Goal: Task Accomplishment & Management: Manage account settings

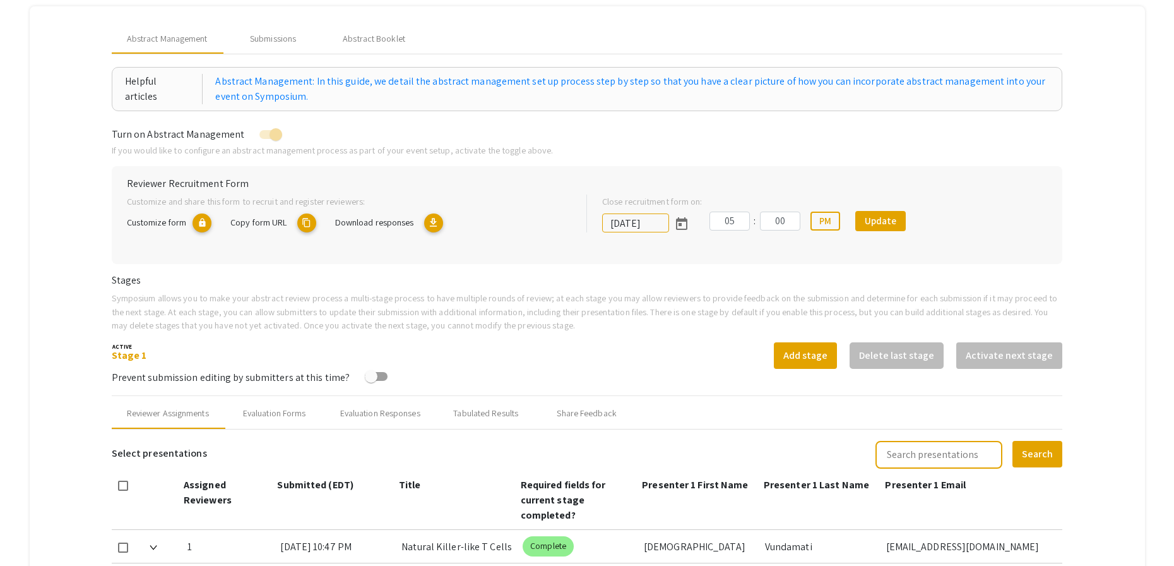
scroll to position [98, 0]
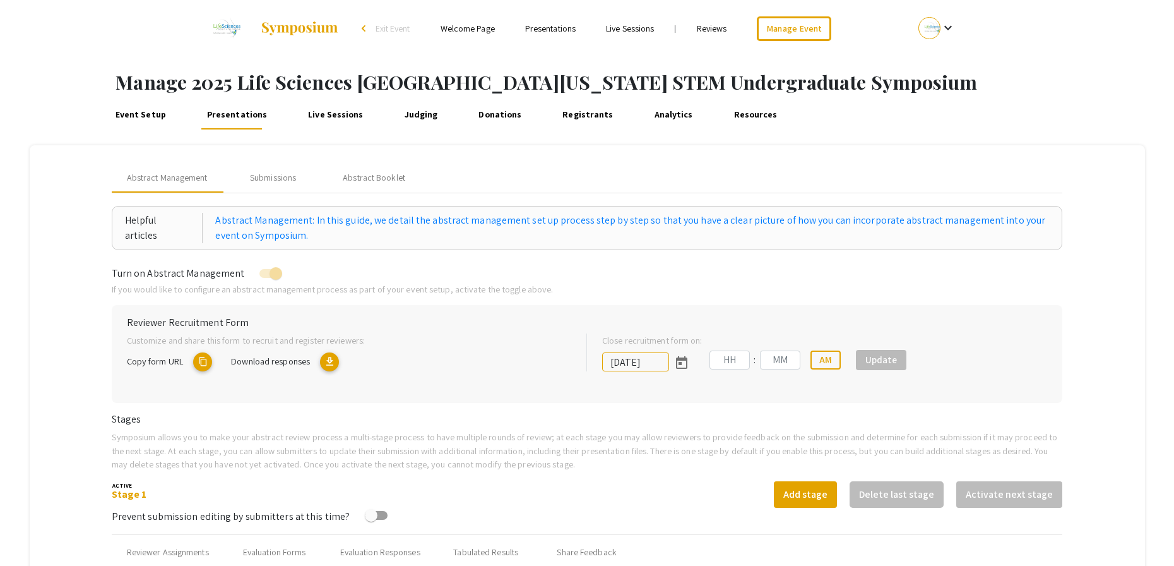
type input "10/25/2025"
type input "05"
type input "00"
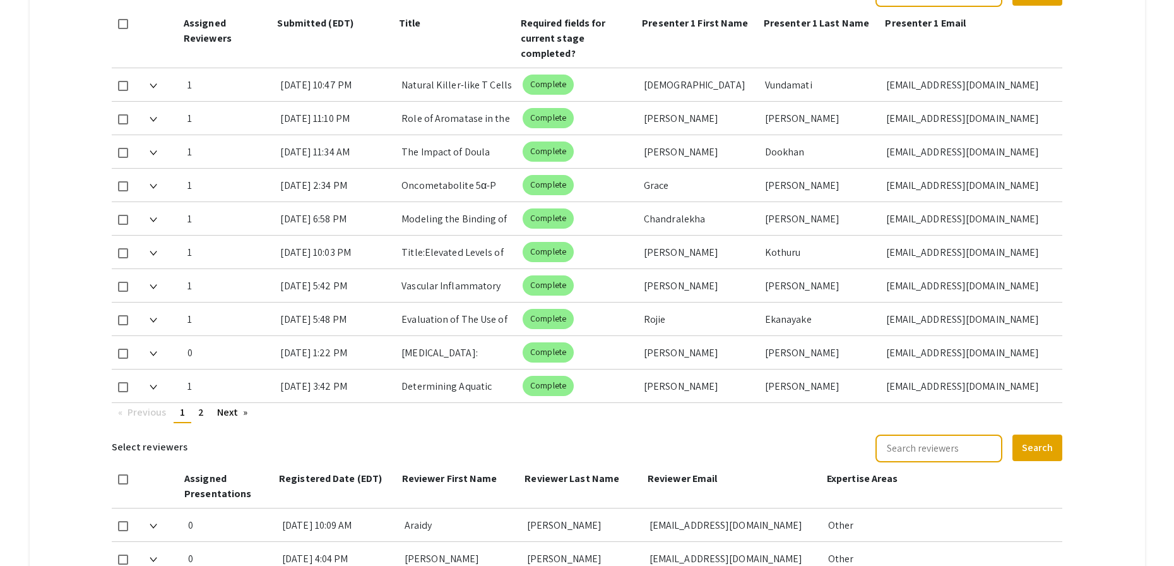
scroll to position [602, 0]
click at [224, 418] on link "Next page" at bounding box center [233, 411] width 44 height 19
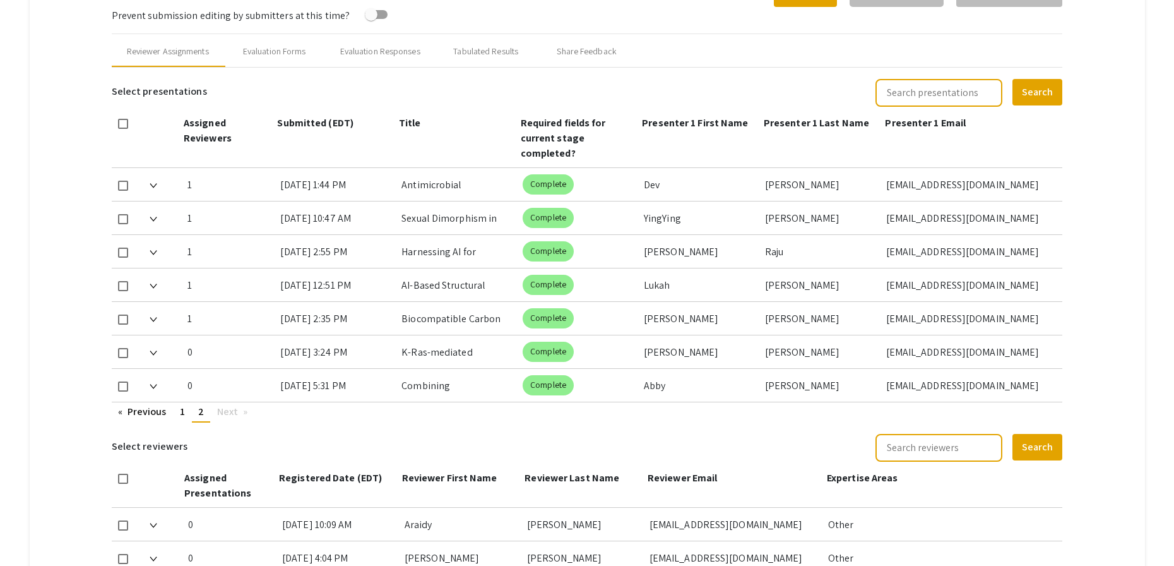
scroll to position [501, 0]
click at [306, 46] on div "Evaluation Forms" at bounding box center [274, 50] width 63 height 13
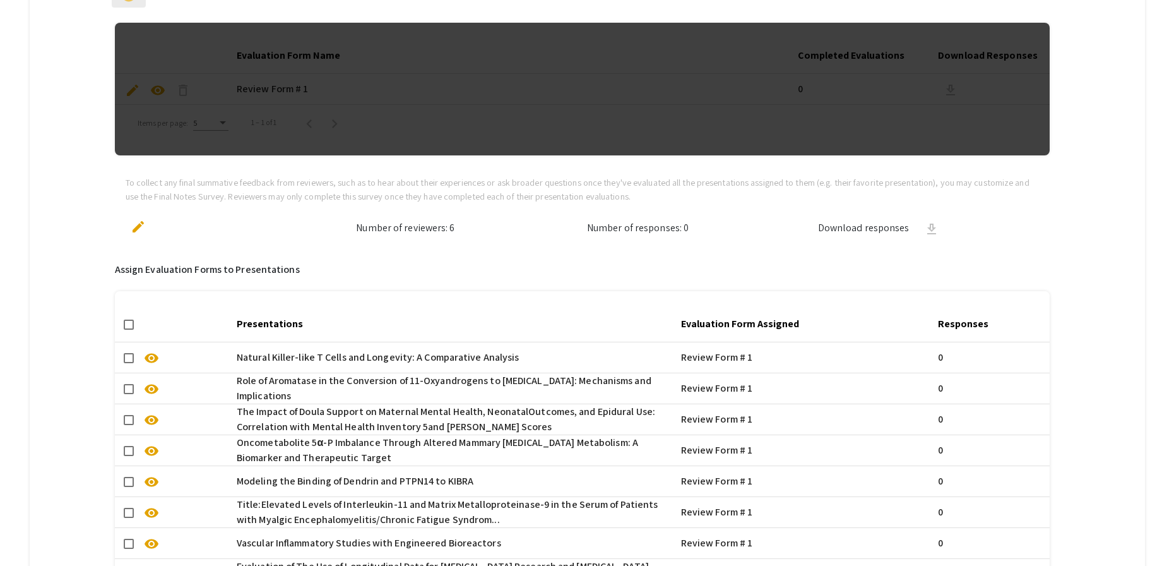
scroll to position [905, 0]
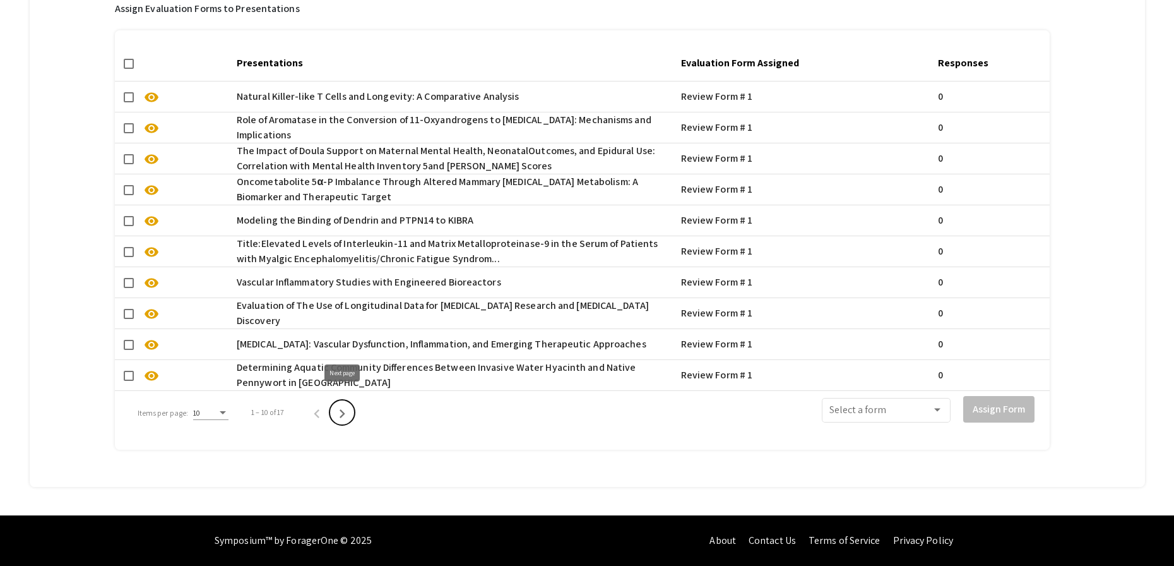
click at [335, 410] on icon "Next page" at bounding box center [342, 414] width 18 height 18
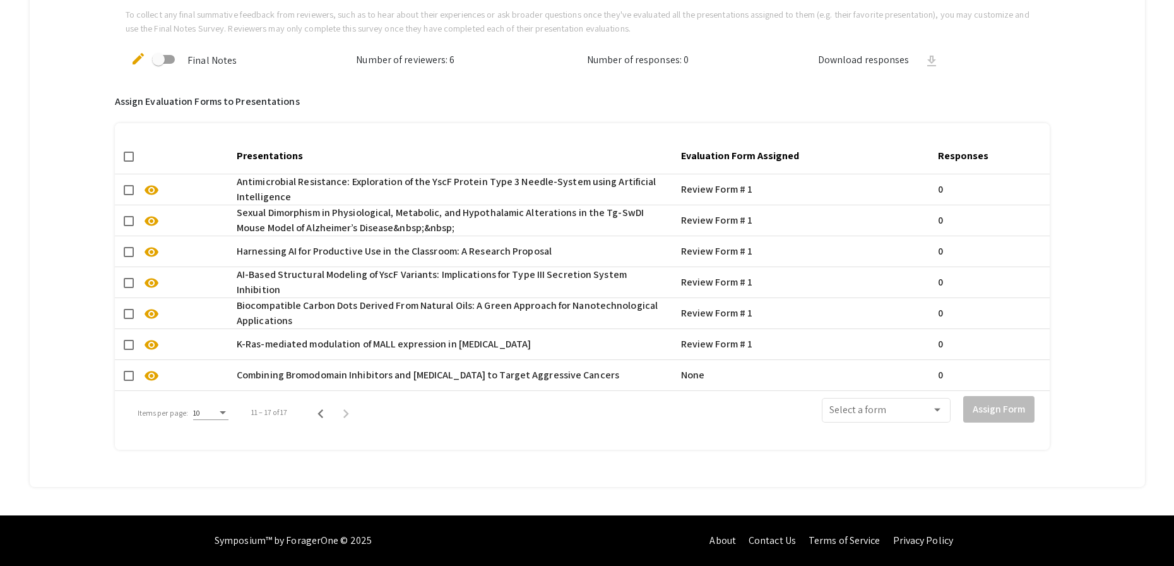
click at [133, 371] on span at bounding box center [129, 376] width 10 height 10
click at [129, 381] on input "checkbox" at bounding box center [128, 381] width 1 height 1
checkbox input "true"
click at [871, 407] on span at bounding box center [881, 412] width 102 height 11
drag, startPoint x: 881, startPoint y: 431, endPoint x: 921, endPoint y: 422, distance: 40.1
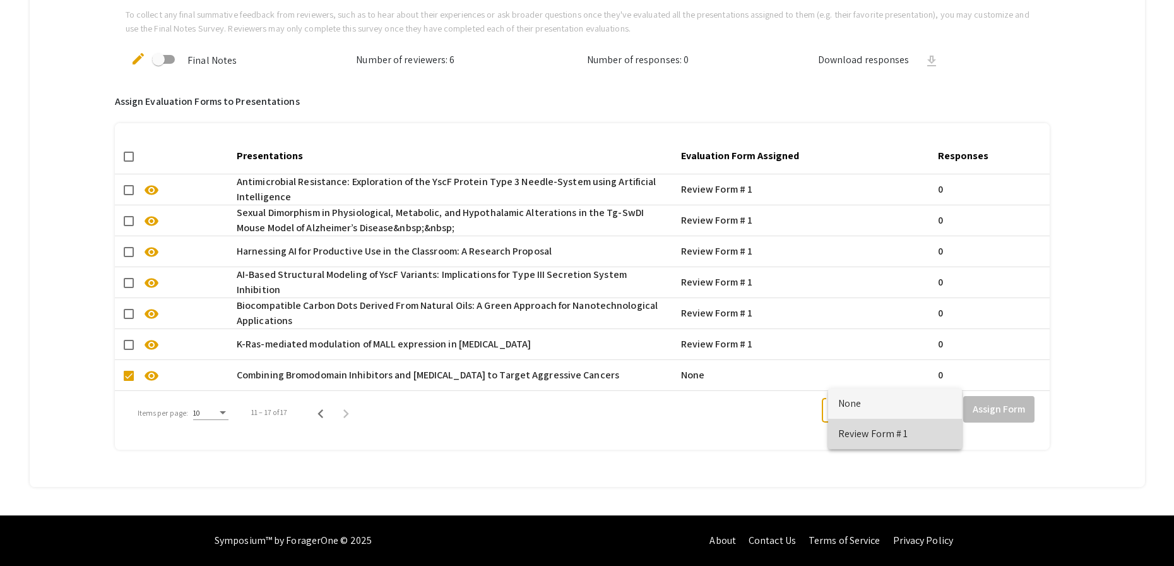
click at [881, 431] on span "Review Form # 1" at bounding box center [896, 434] width 114 height 30
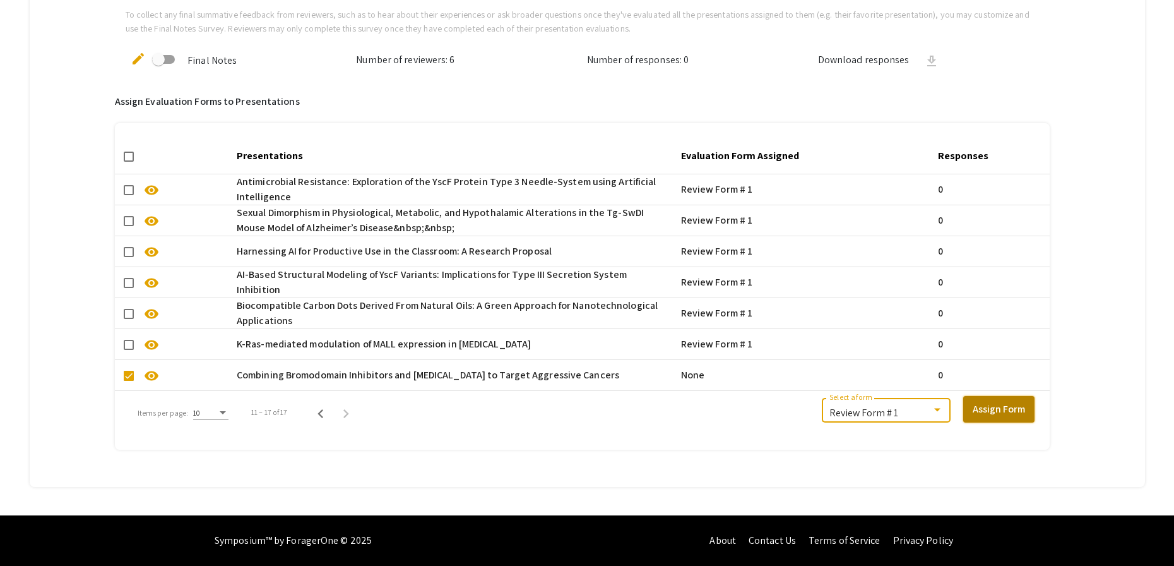
click at [1015, 397] on button "Assign Form" at bounding box center [999, 409] width 71 height 27
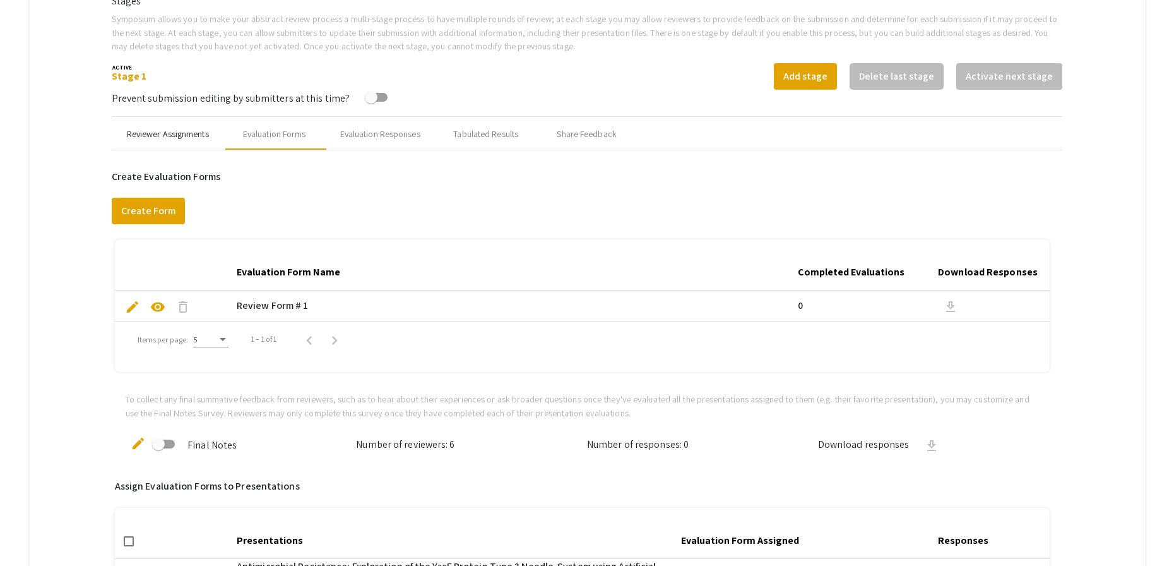
click at [186, 141] on div "Reviewer Assignments" at bounding box center [168, 134] width 112 height 30
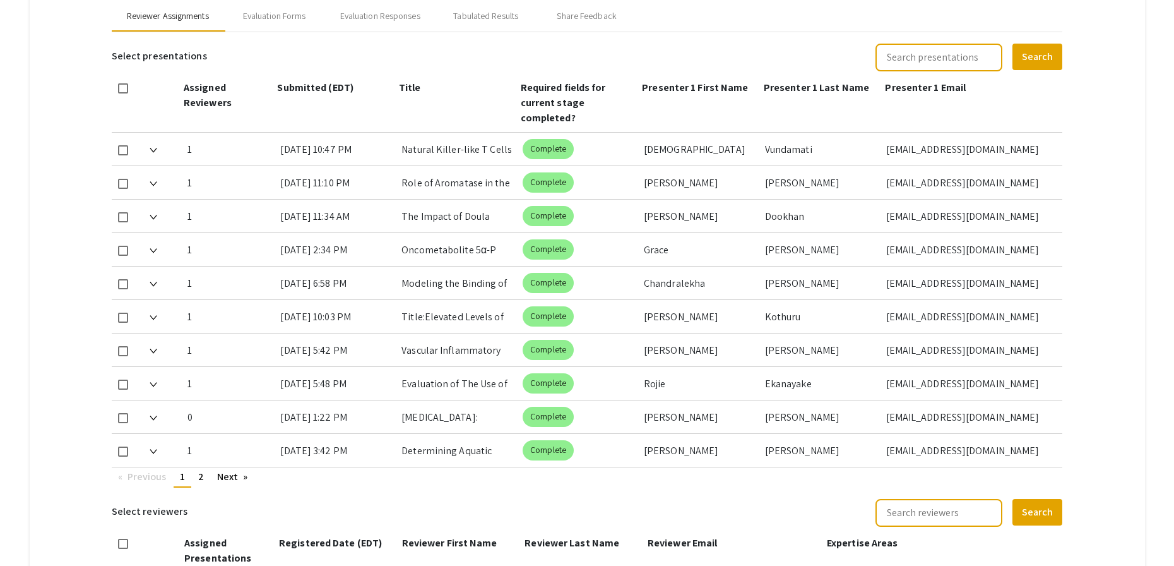
scroll to position [628, 0]
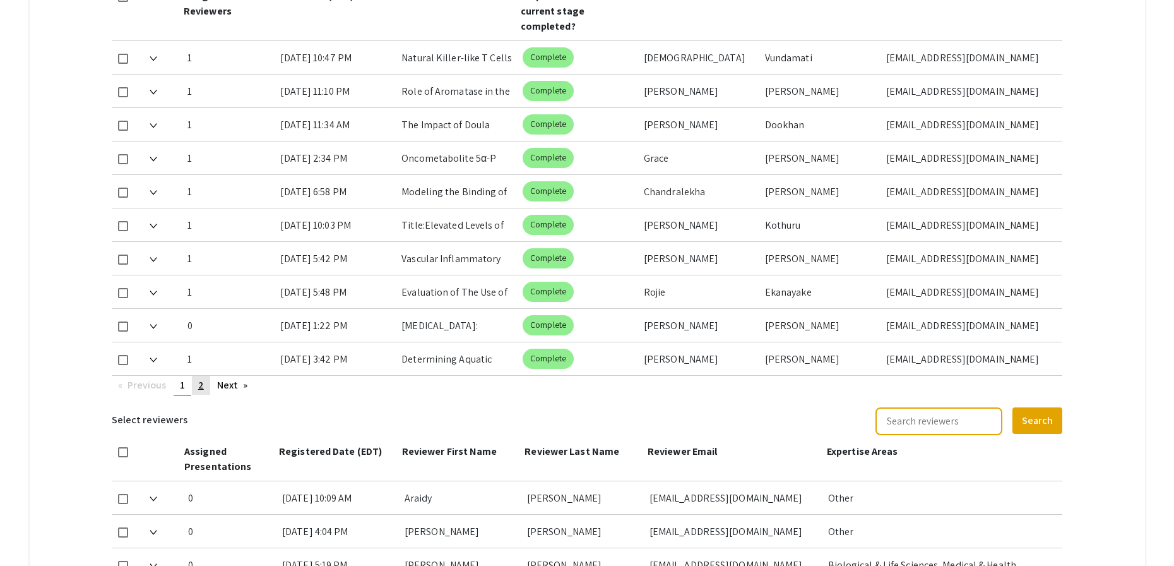
click at [199, 379] on span "2" at bounding box center [201, 384] width 6 height 13
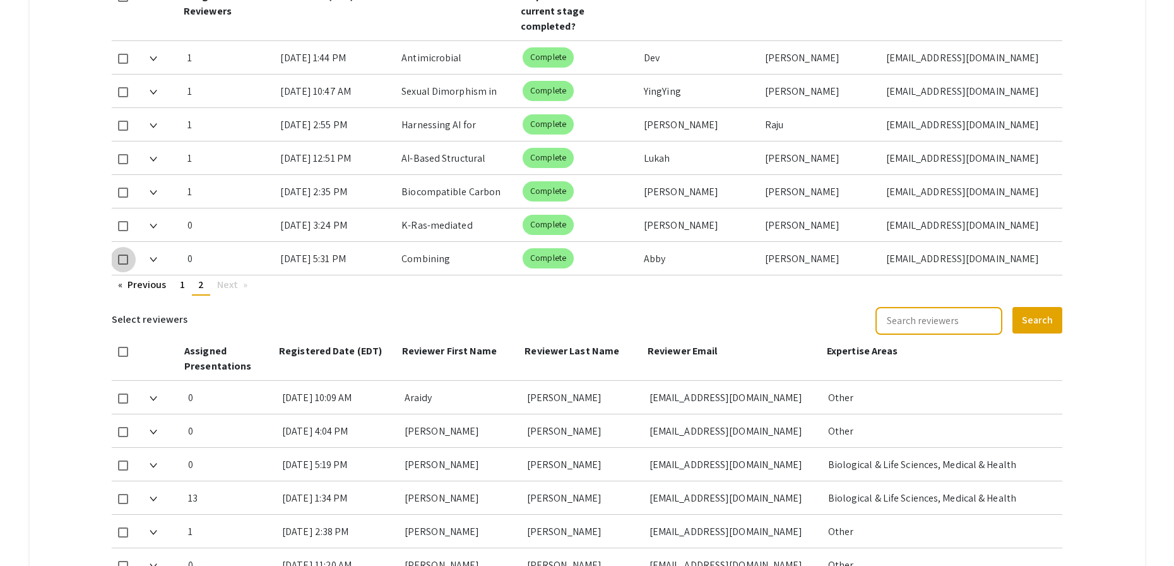
click at [122, 259] on span at bounding box center [123, 259] width 10 height 10
click at [122, 265] on input "checkbox" at bounding box center [122, 265] width 1 height 1
checkbox input "true"
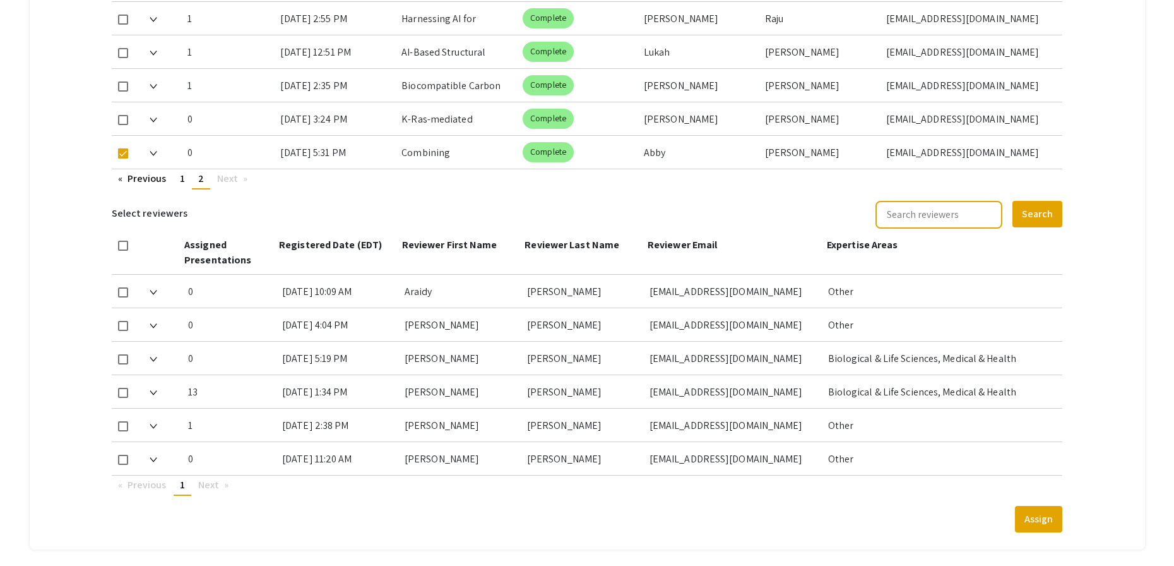
scroll to position [736, 0]
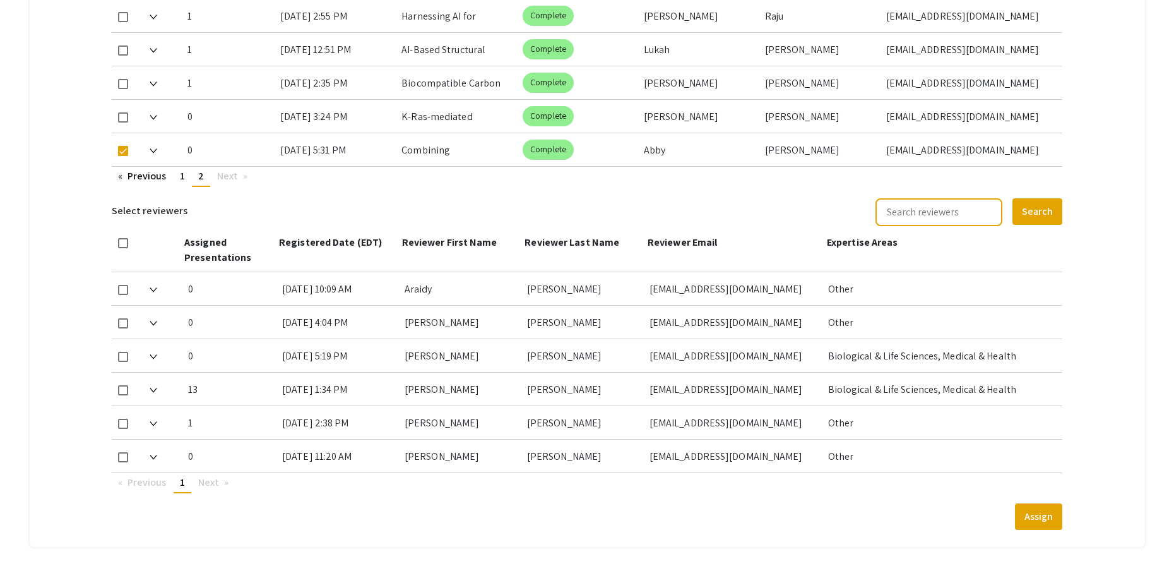
click at [119, 393] on span at bounding box center [123, 390] width 10 height 10
click at [122, 395] on input "checkbox" at bounding box center [122, 395] width 1 height 1
checkbox input "true"
click at [1035, 516] on button "Assign" at bounding box center [1038, 516] width 47 height 27
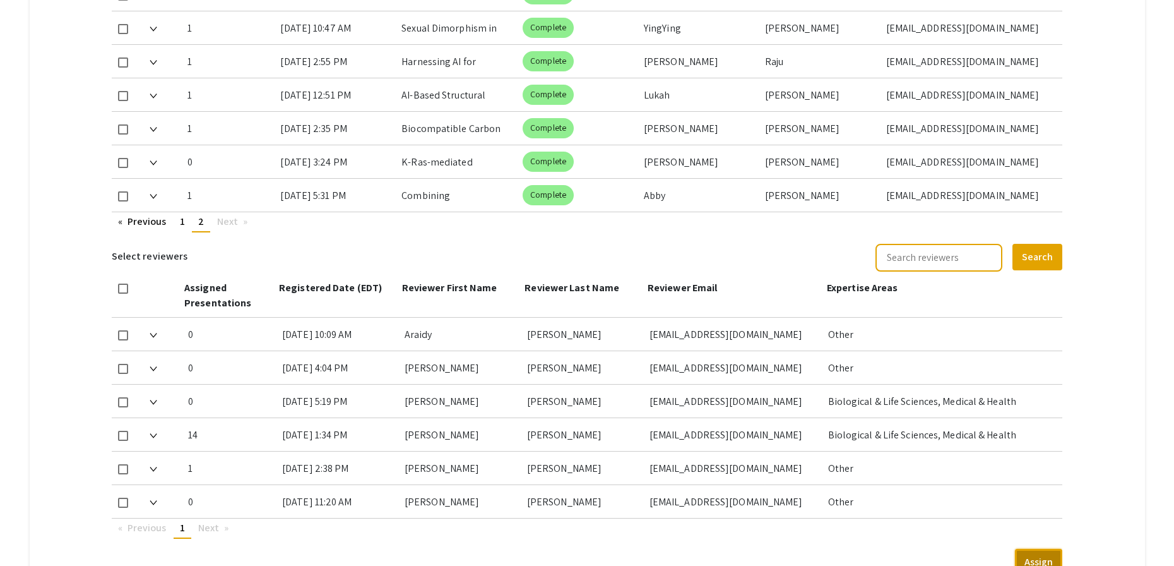
scroll to position [690, 0]
drag, startPoint x: 894, startPoint y: 196, endPoint x: 1005, endPoint y: 197, distance: 110.5
click at [1005, 197] on div "am5361@mynsu.nova.edu" at bounding box center [970, 195] width 167 height 33
copy div "am5361@mynsu.nova.edu"
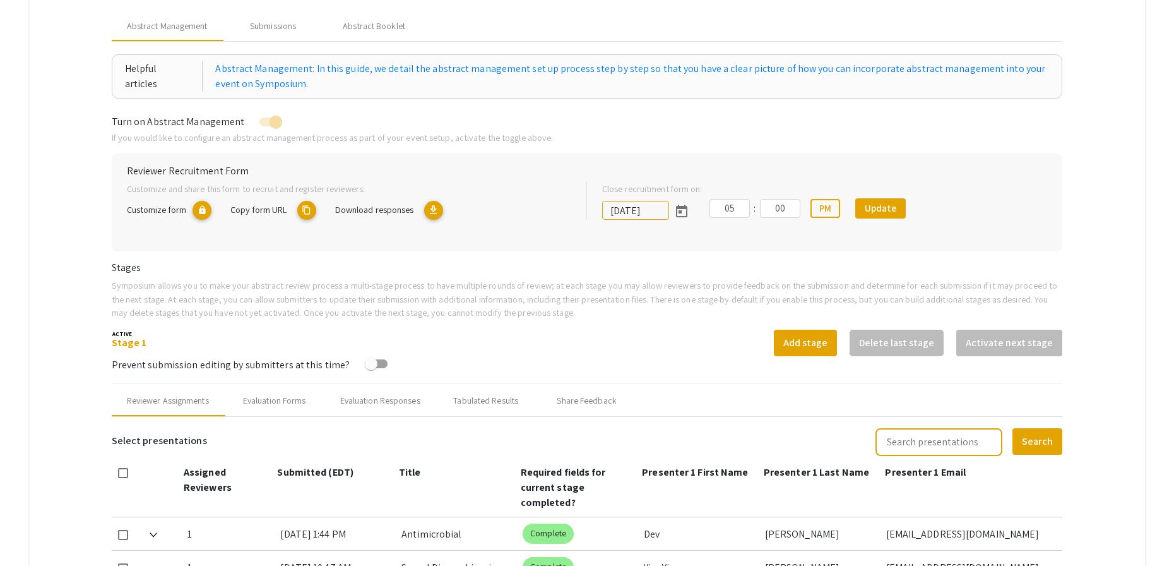
scroll to position [135, 0]
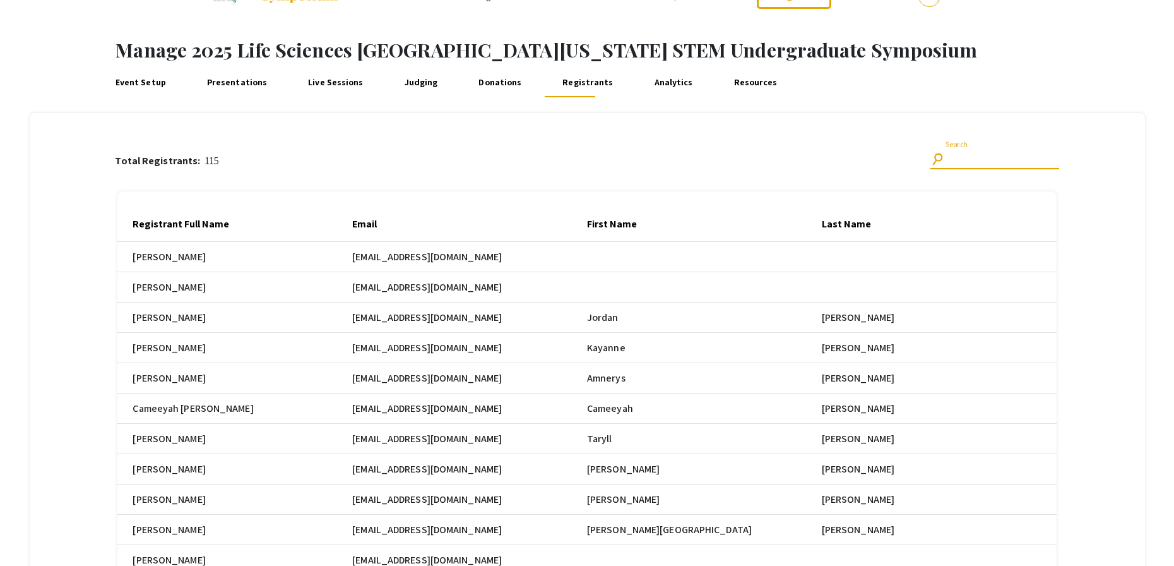
scroll to position [0, 40]
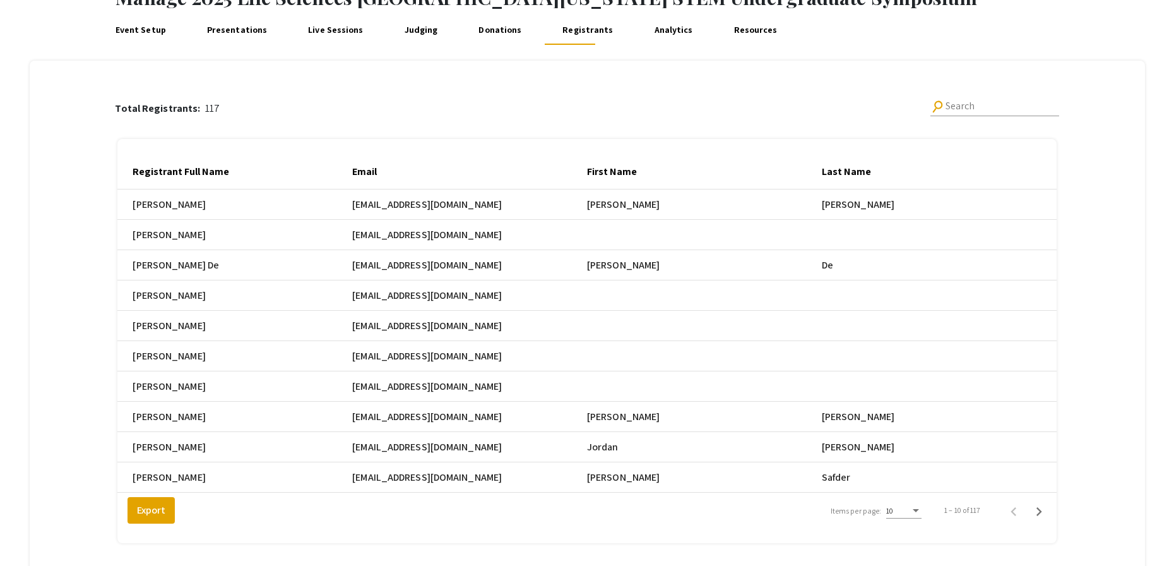
scroll to position [114, 0]
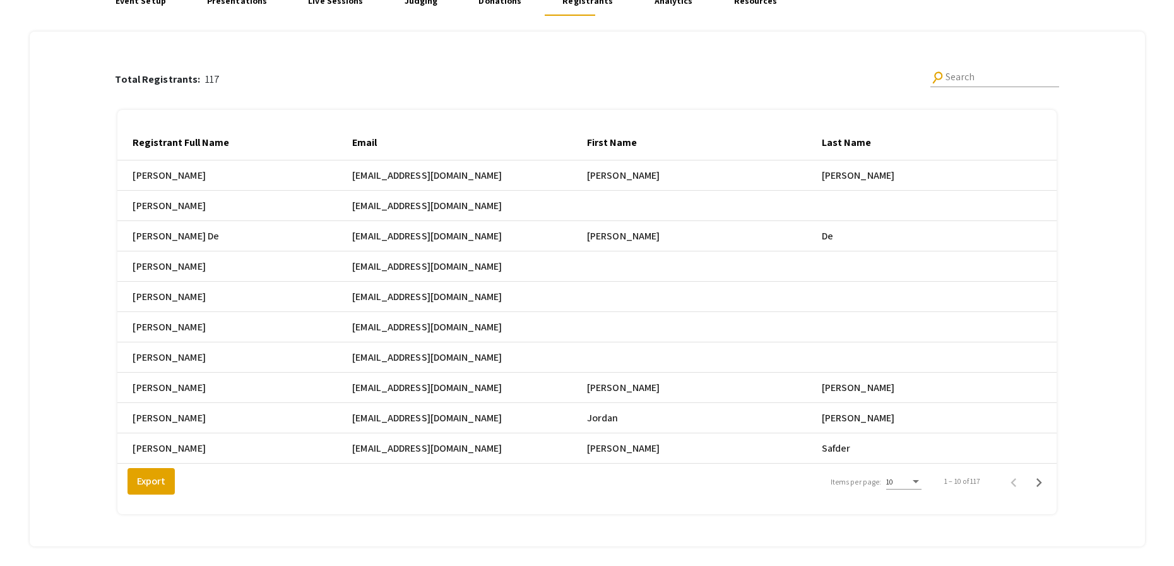
click at [816, 78] on div "Total Registrants: 117 search Search" at bounding box center [587, 79] width 944 height 41
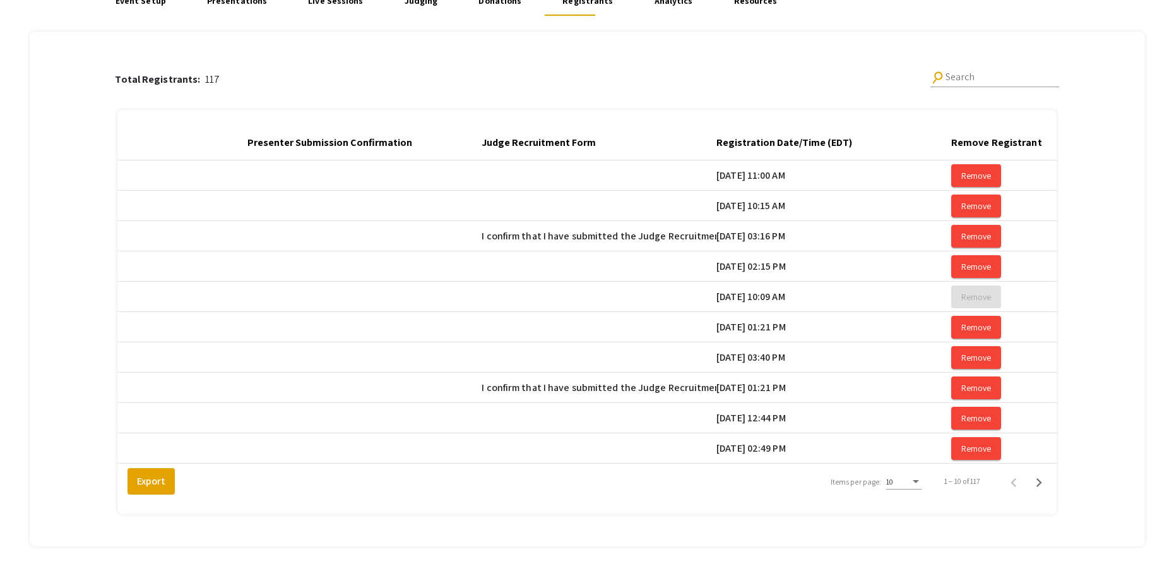
scroll to position [0, 1985]
click at [859, 143] on div at bounding box center [858, 143] width 1 height 6
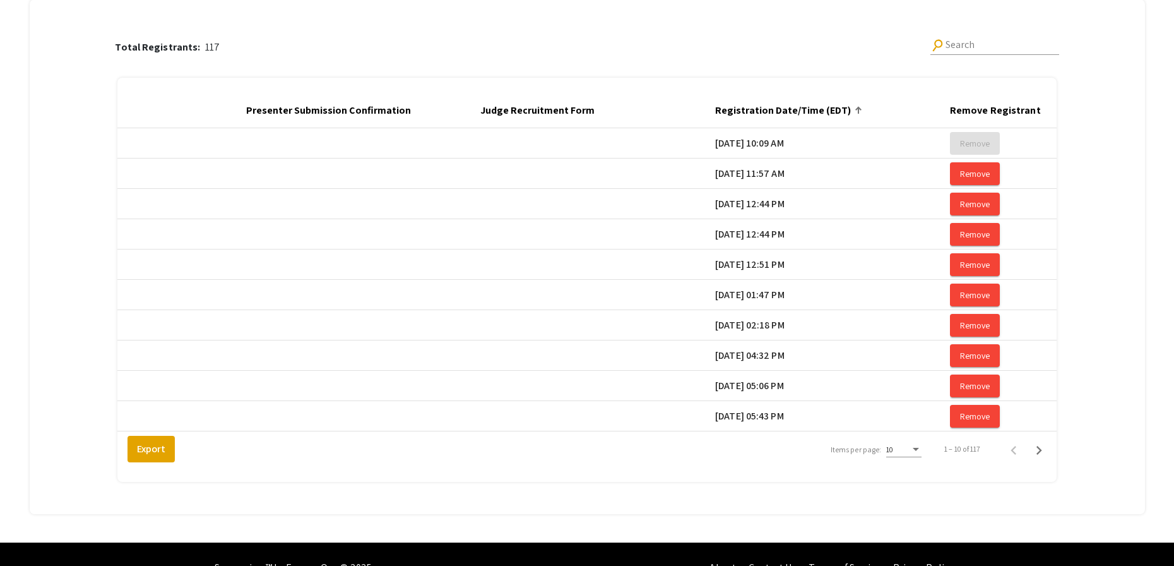
scroll to position [147, 0]
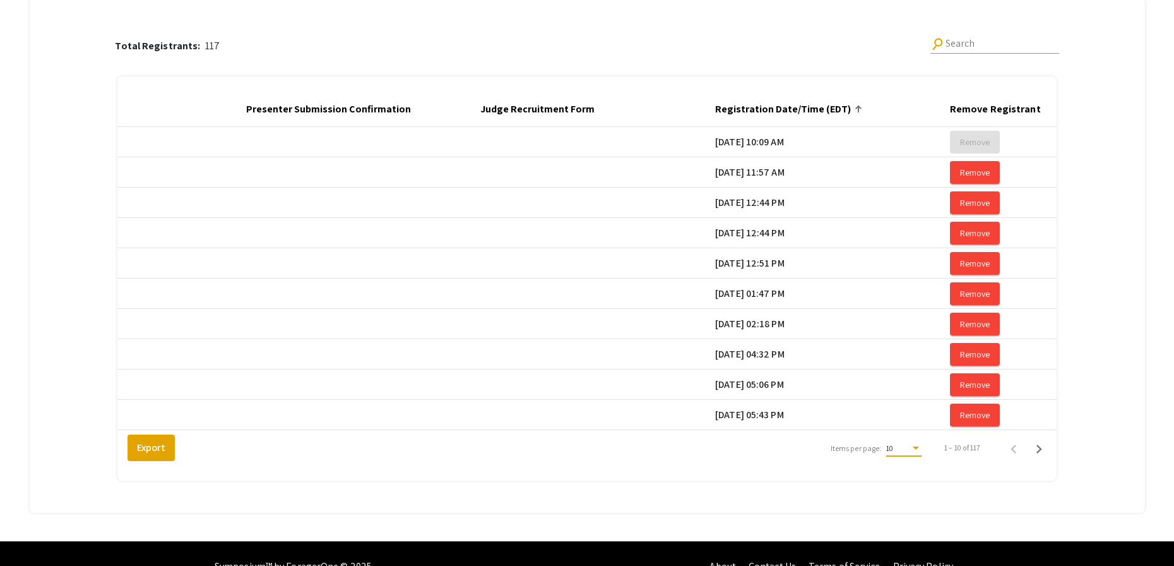
click at [919, 450] on div "Items per page:" at bounding box center [916, 447] width 6 height 3
click at [922, 487] on span "25" at bounding box center [910, 480] width 35 height 23
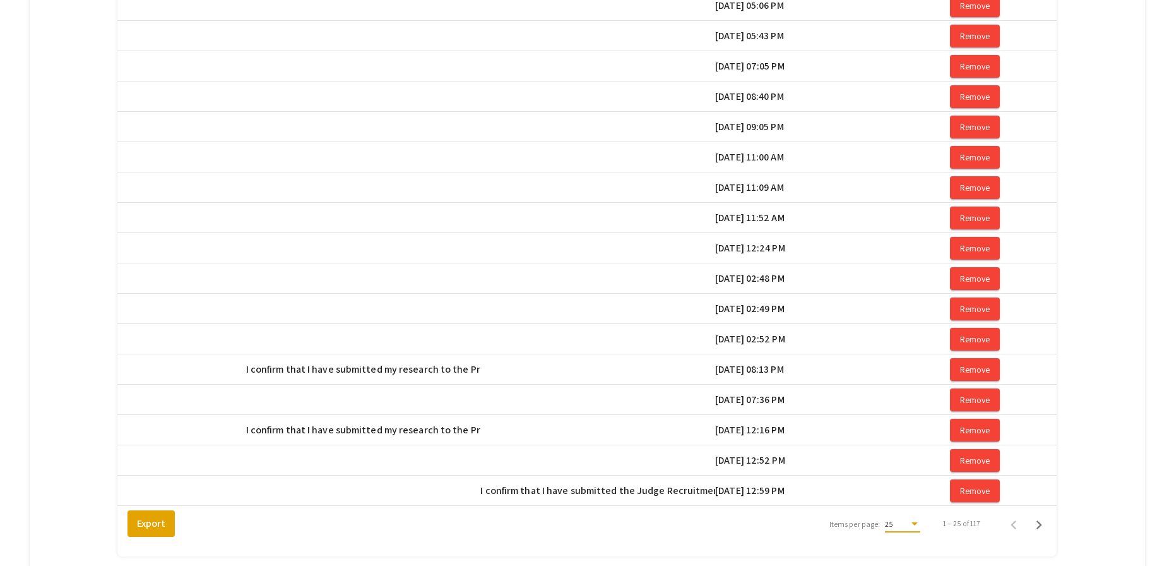
scroll to position [527, 0]
click at [1042, 529] on icon "Next page" at bounding box center [1040, 524] width 6 height 9
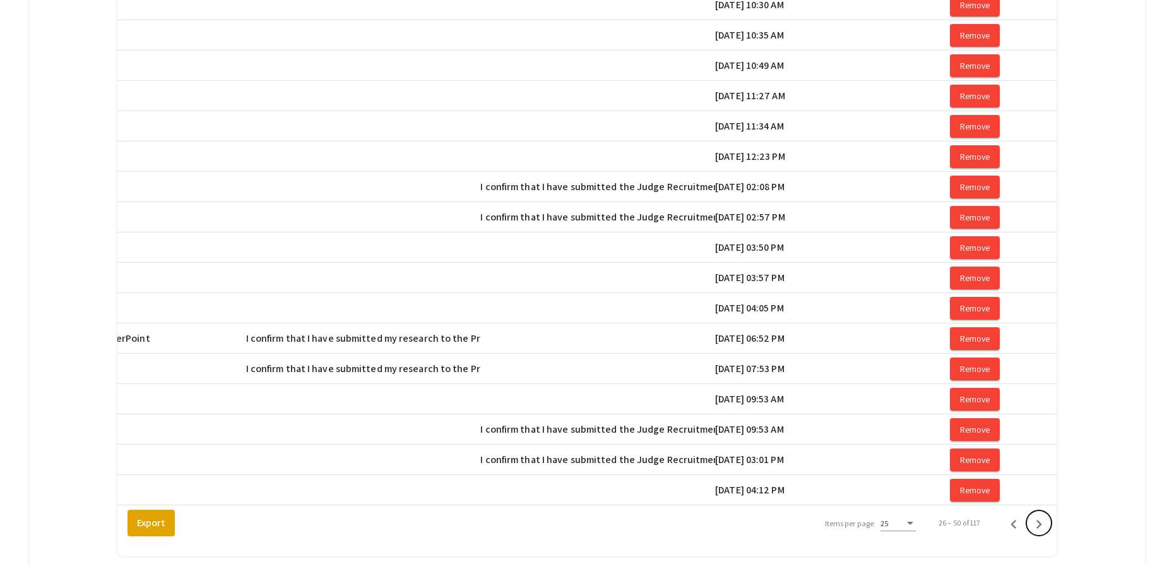
click at [1042, 529] on icon "Next page" at bounding box center [1040, 524] width 6 height 9
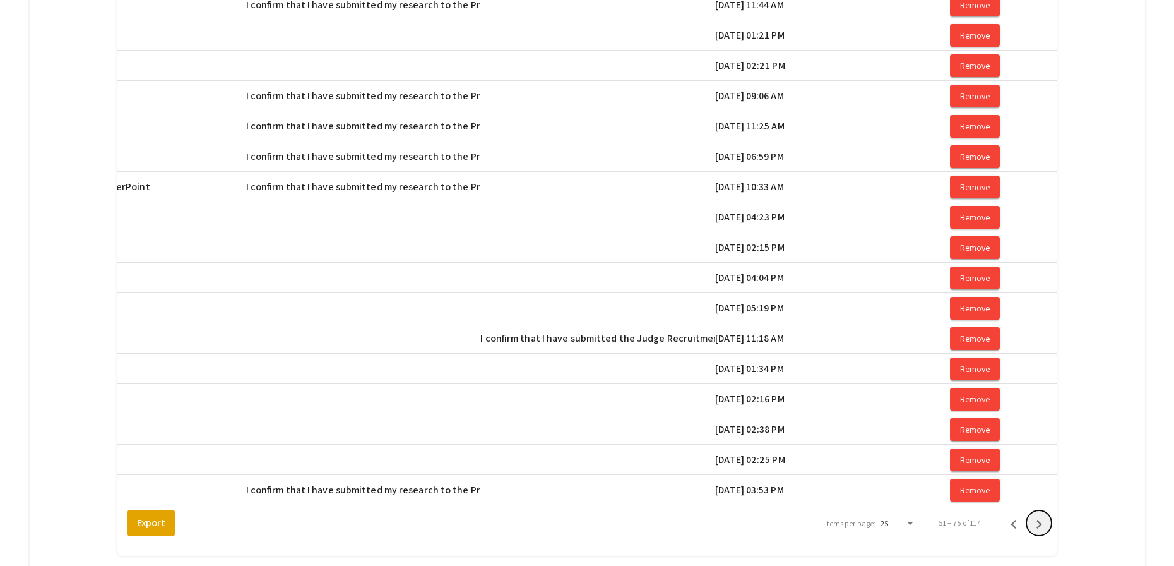
click at [1042, 529] on icon "Next page" at bounding box center [1040, 524] width 6 height 9
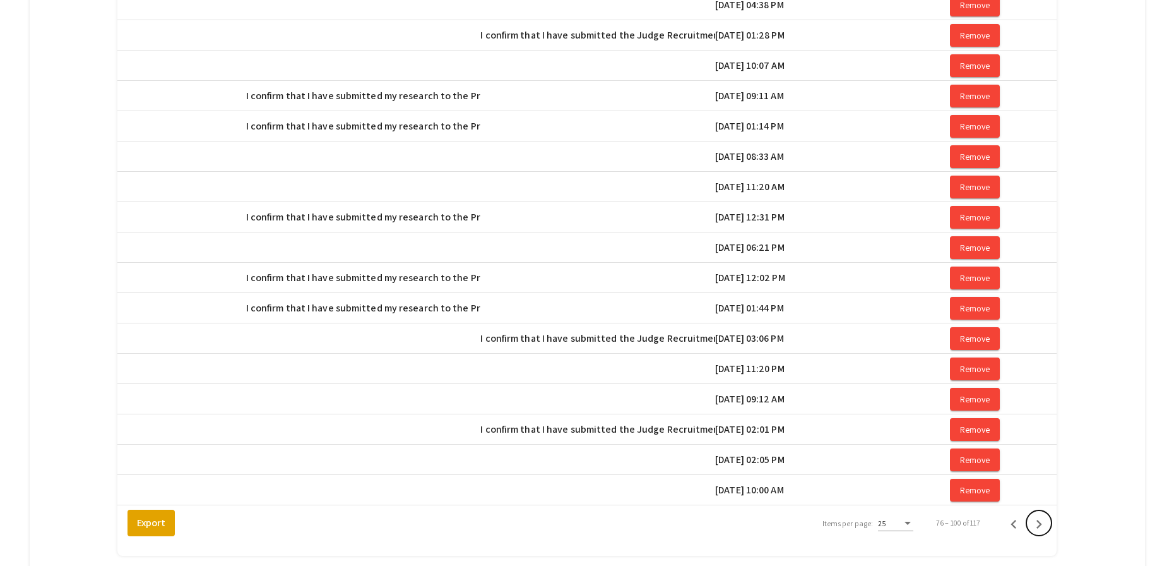
click at [1042, 529] on icon "Next page" at bounding box center [1040, 524] width 6 height 9
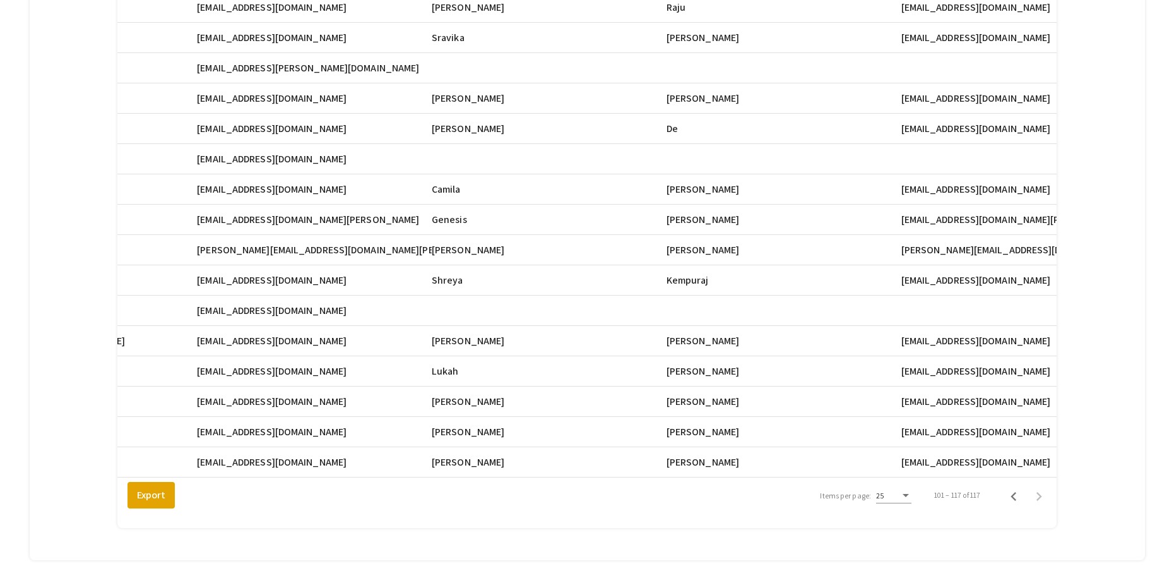
scroll to position [0, 131]
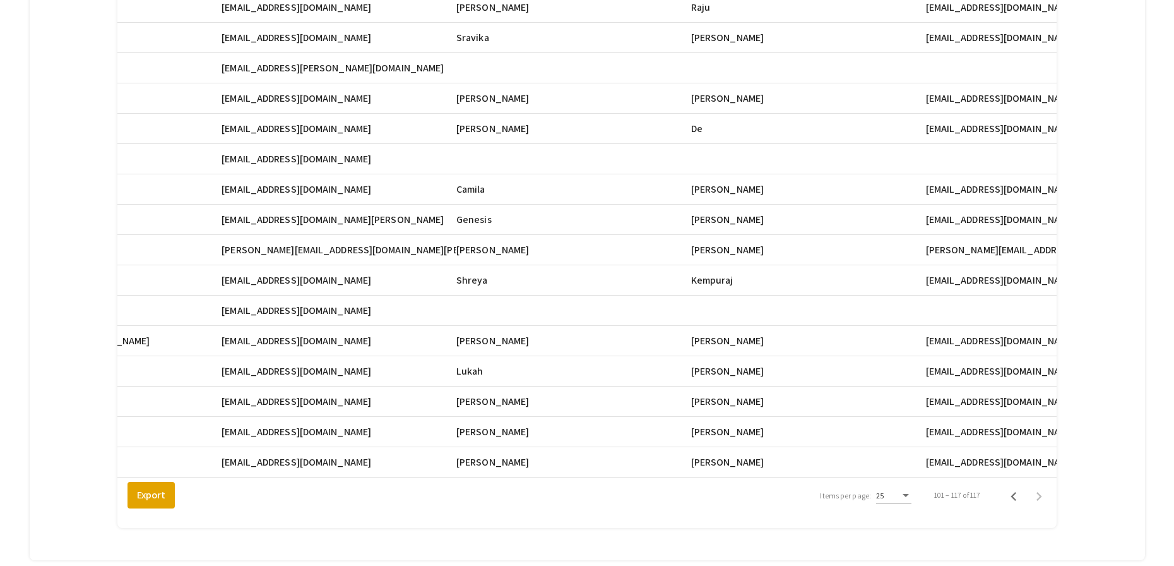
drag, startPoint x: 225, startPoint y: 462, endPoint x: 307, endPoint y: 465, distance: 81.5
click at [307, 465] on mat-cell "reh143@miami.edu" at bounding box center [339, 462] width 235 height 30
copy mat-cell "reh143@miami.edu"
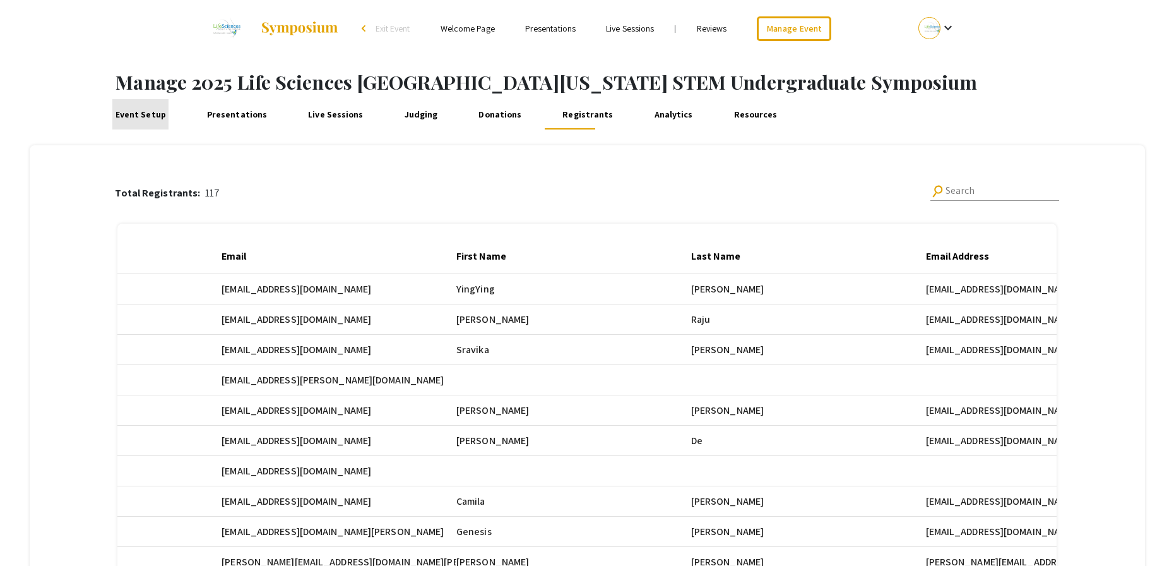
click at [144, 113] on link "Event Setup" at bounding box center [140, 114] width 56 height 30
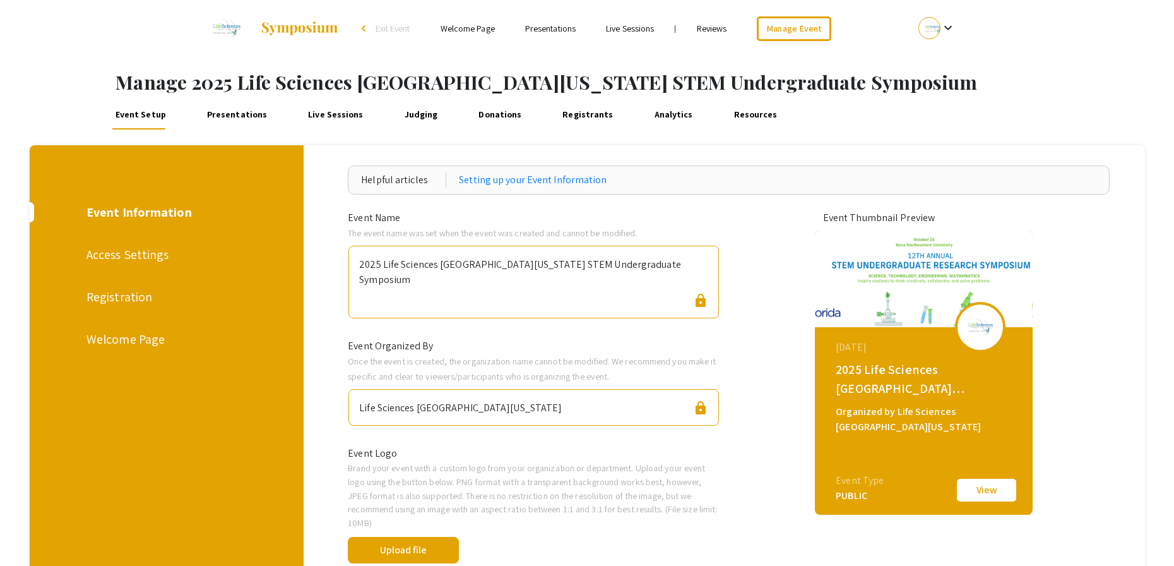
click at [122, 299] on div "Registration" at bounding box center [165, 296] width 157 height 19
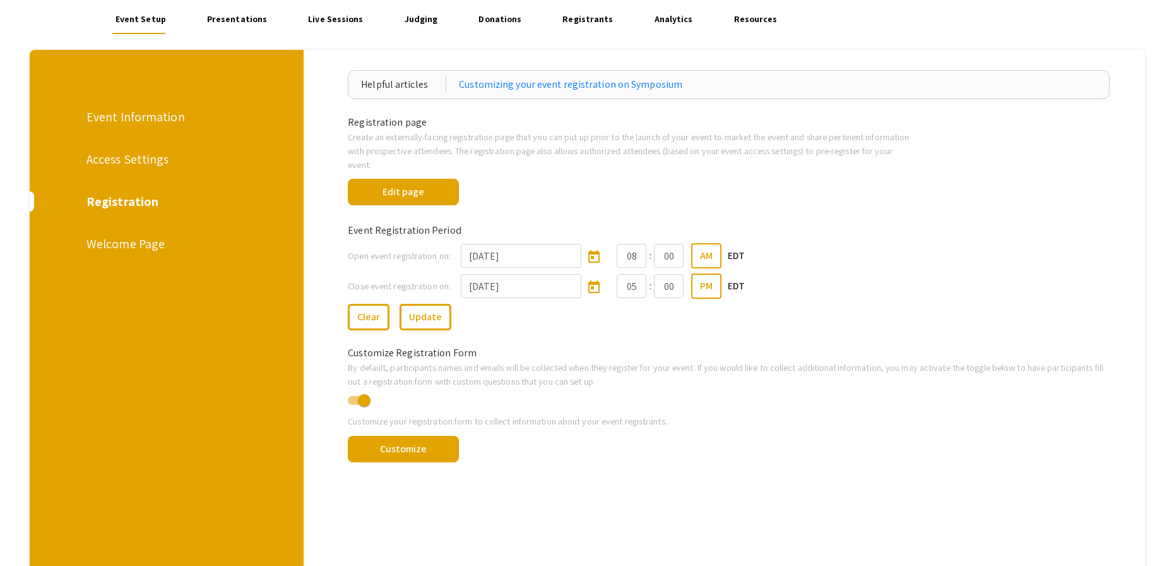
scroll to position [95, 0]
click at [436, 453] on button "Customize" at bounding box center [403, 449] width 111 height 27
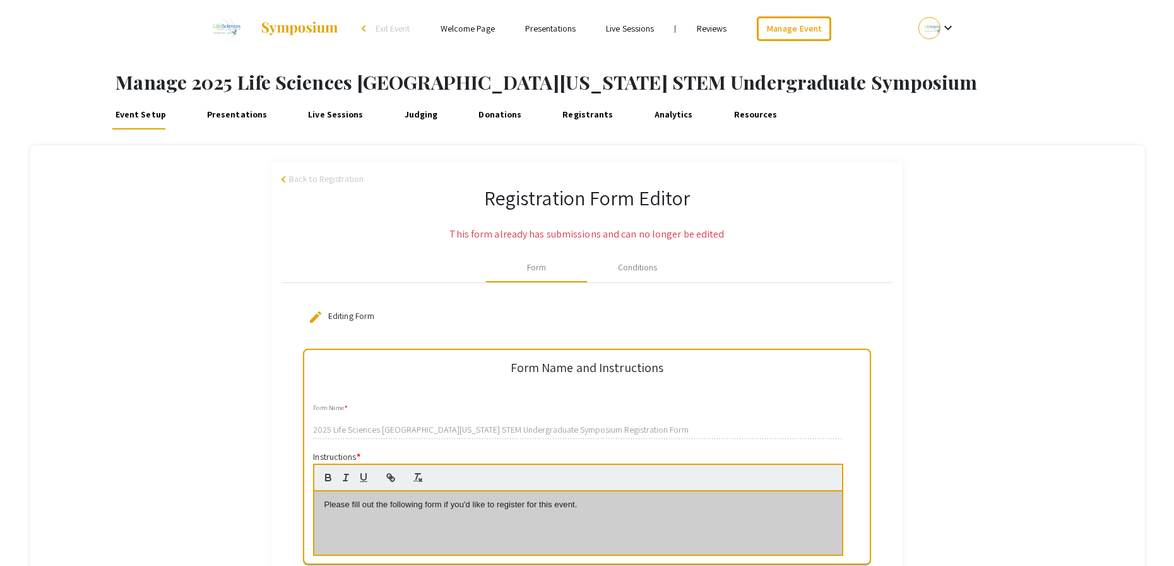
click at [305, 181] on span "Back to Registration" at bounding box center [326, 178] width 75 height 13
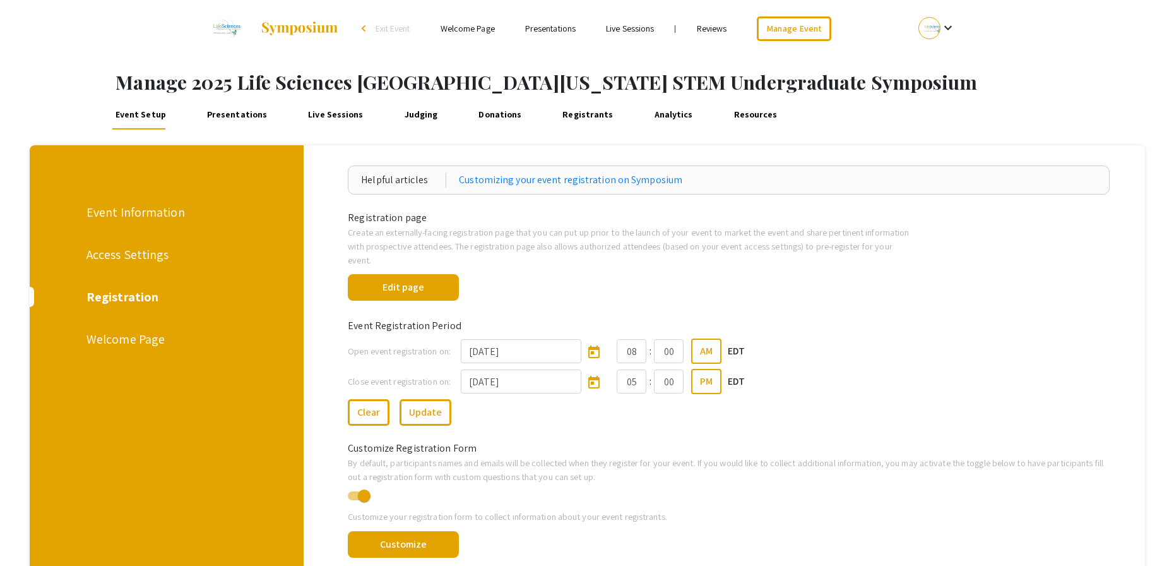
click at [971, 273] on div "Edit page" at bounding box center [728, 284] width 781 height 37
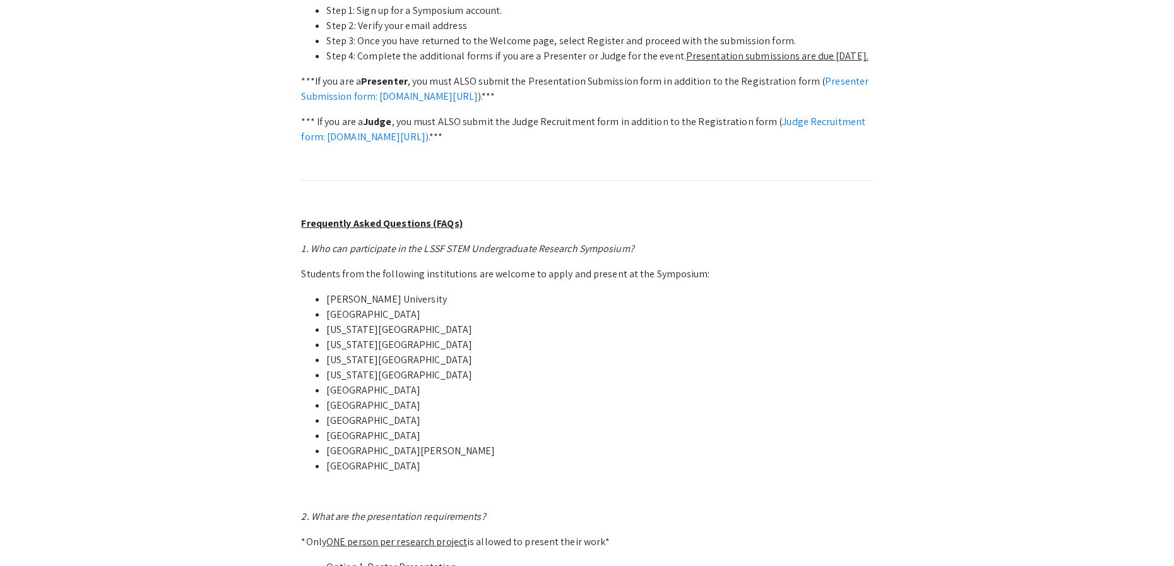
scroll to position [496, 0]
